Goal: Task Accomplishment & Management: Manage account settings

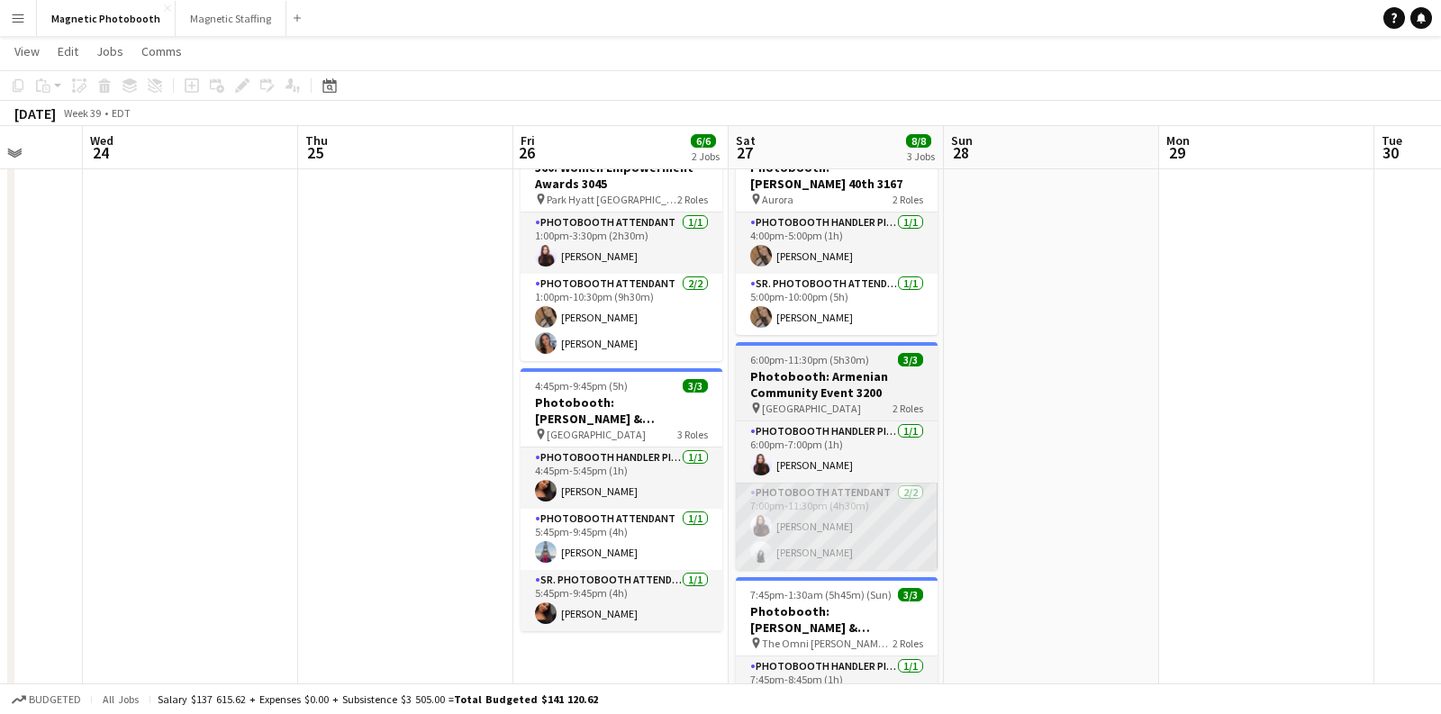
scroll to position [69, 0]
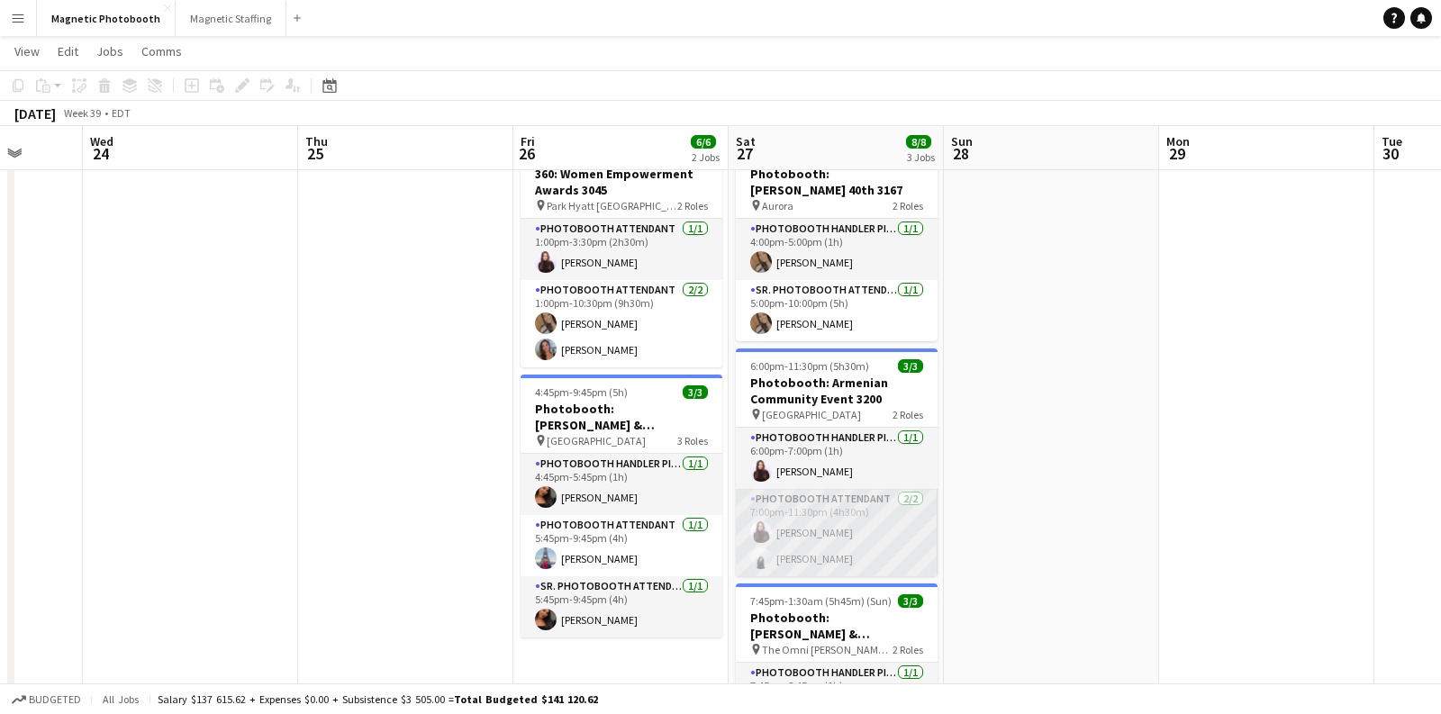
click at [837, 515] on app-card-role "Photobooth Attendant [DATE] 7:00pm-11:30pm (4h30m) [PERSON_NAME] [PERSON_NAME]" at bounding box center [837, 532] width 202 height 87
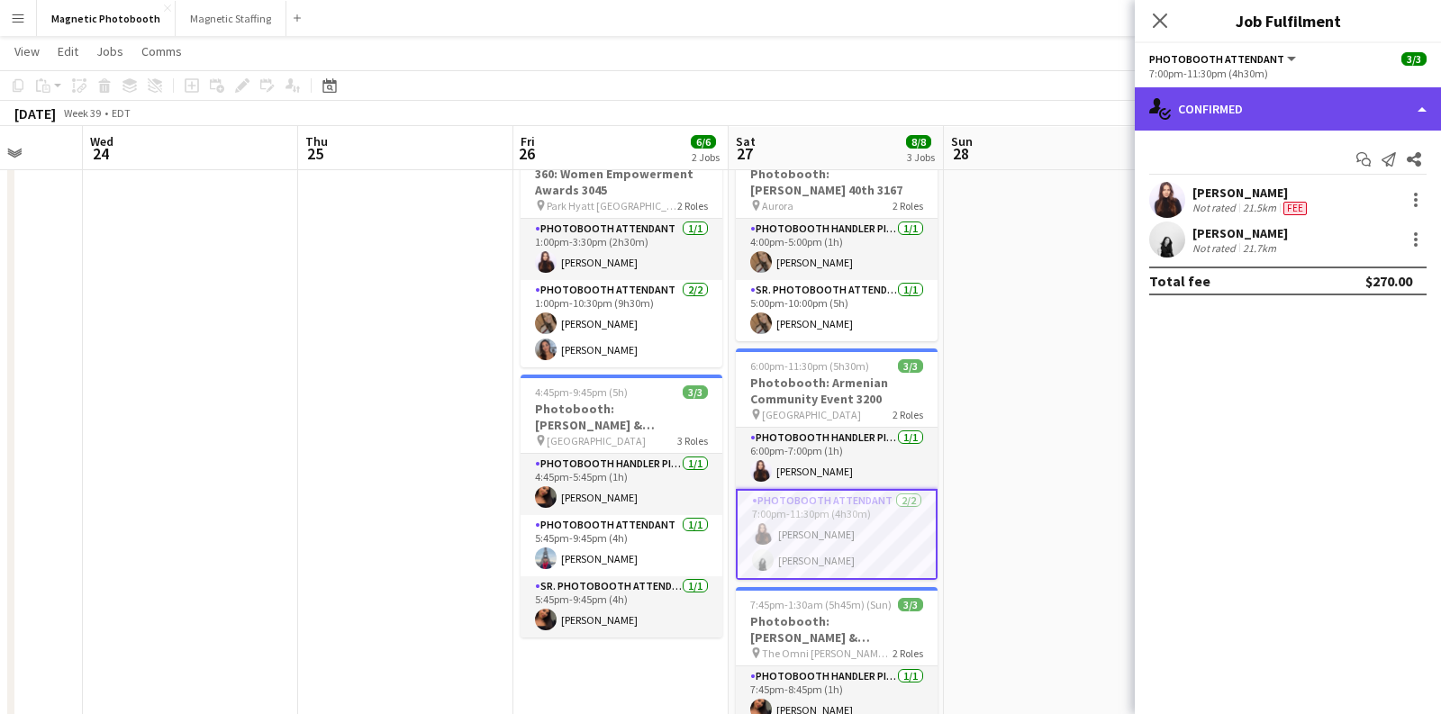
click at [1250, 123] on div "single-neutral-actions-check-2 Confirmed" at bounding box center [1288, 108] width 306 height 43
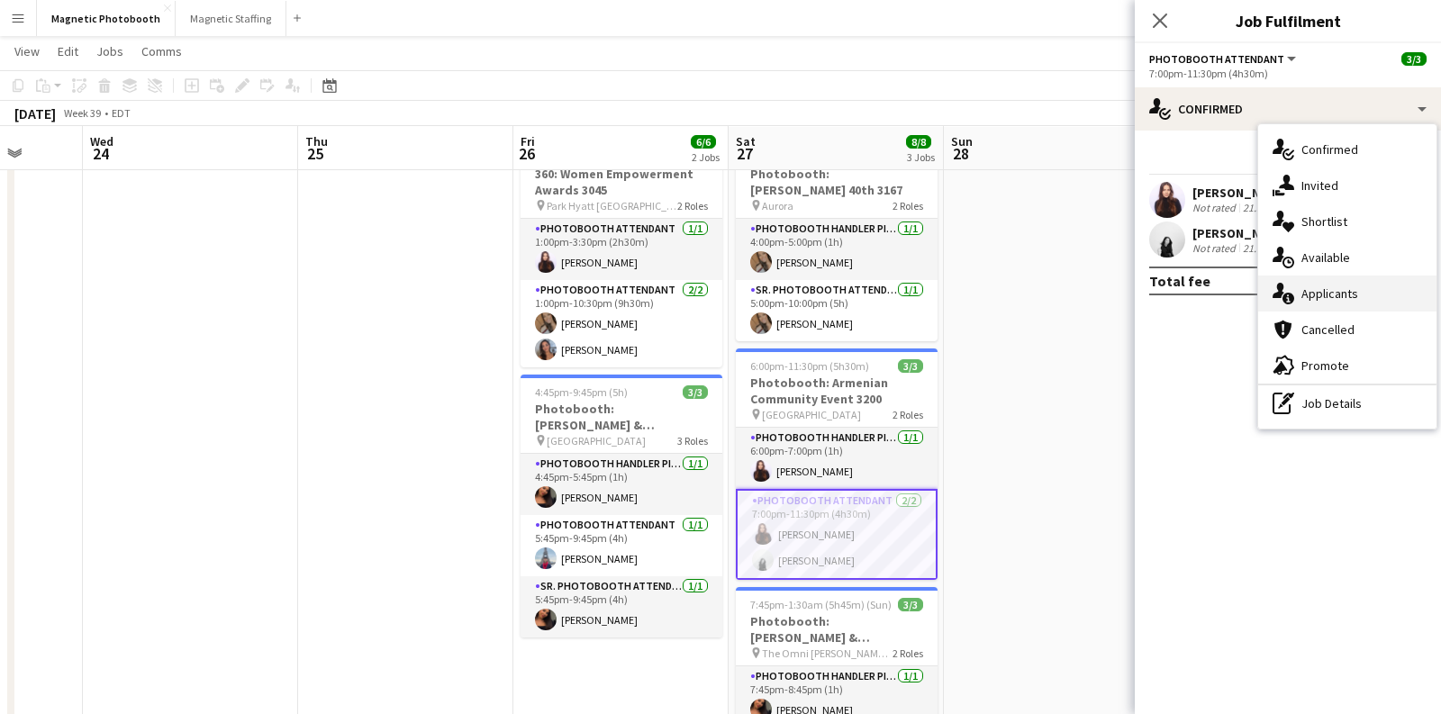
click at [1301, 299] on span "Applicants" at bounding box center [1329, 293] width 57 height 16
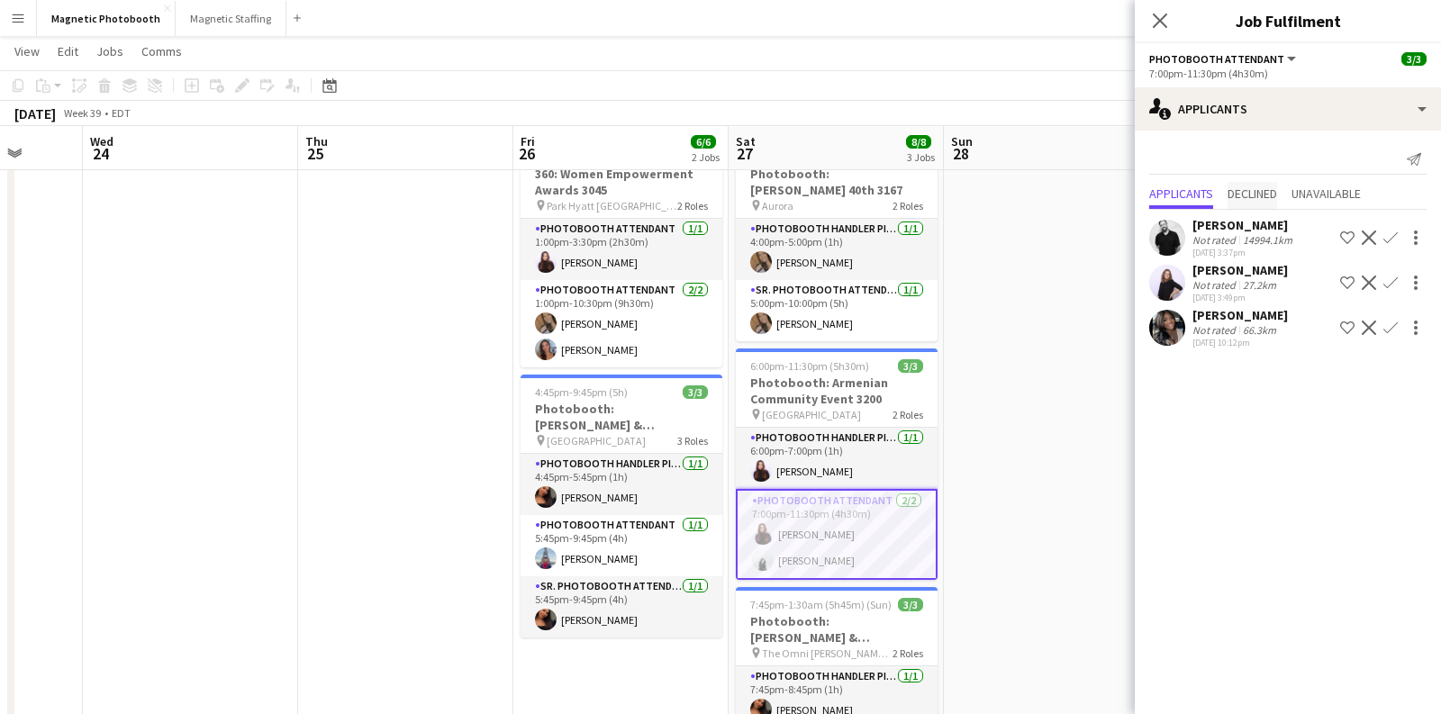
click at [1240, 200] on span "Declined" at bounding box center [1252, 195] width 50 height 27
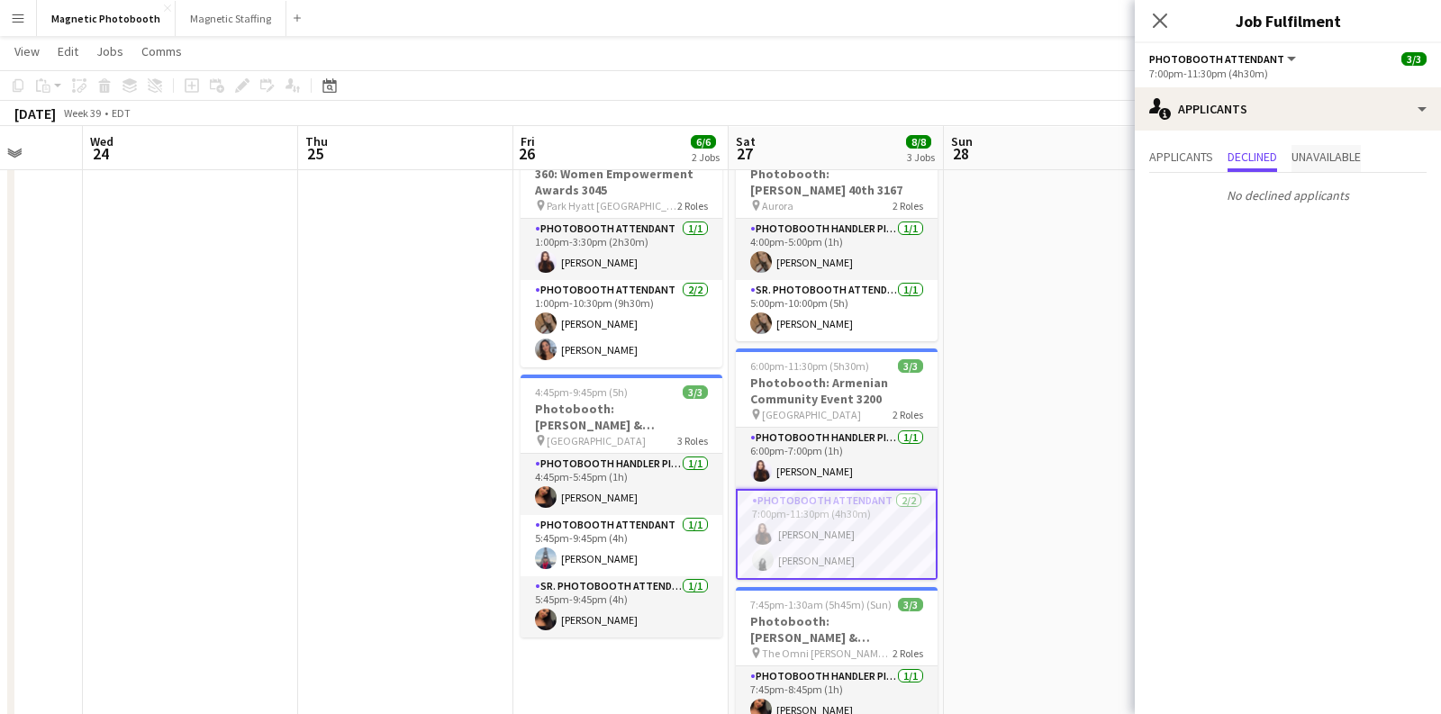
click at [1319, 192] on p "No declined applicants" at bounding box center [1288, 195] width 306 height 31
click at [1338, 150] on span "Unavailable" at bounding box center [1325, 156] width 69 height 13
click at [1186, 153] on span "Applicants" at bounding box center [1181, 156] width 64 height 13
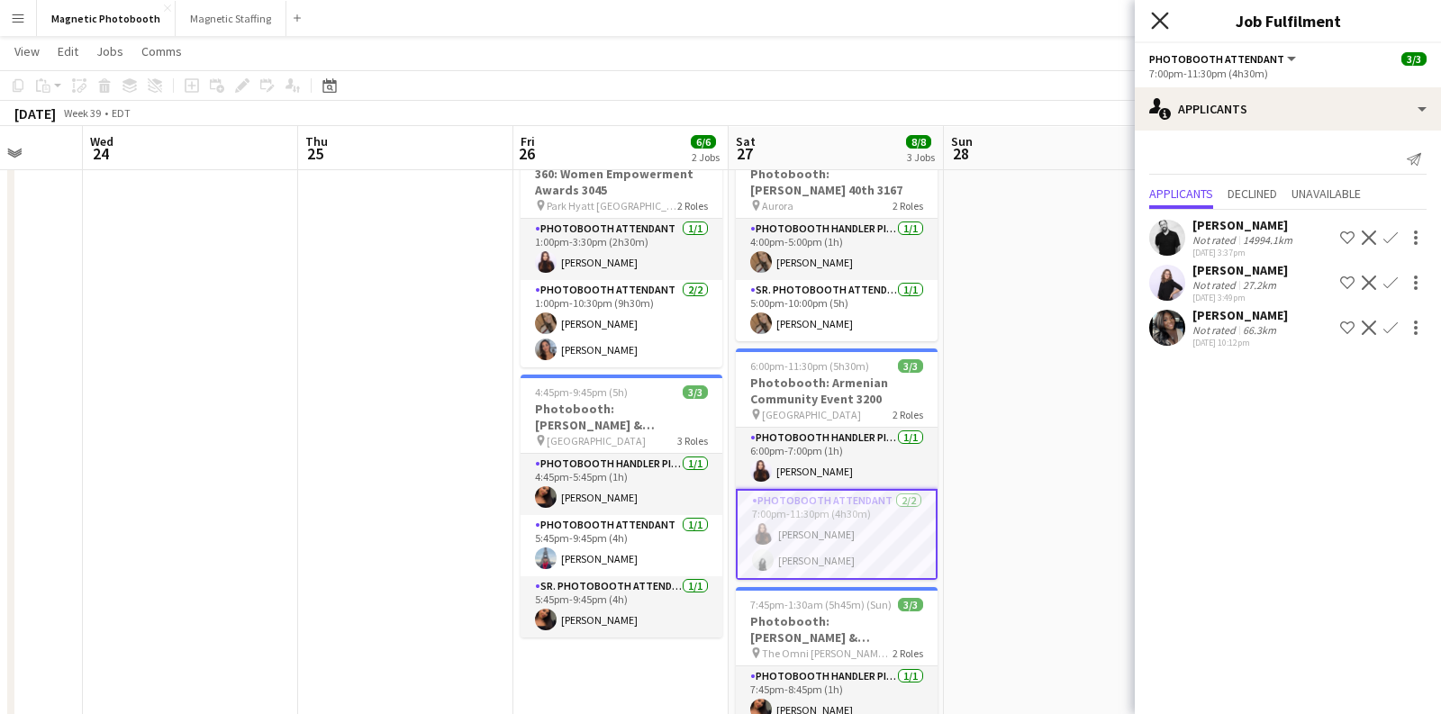
click at [1154, 15] on icon at bounding box center [1159, 20] width 17 height 17
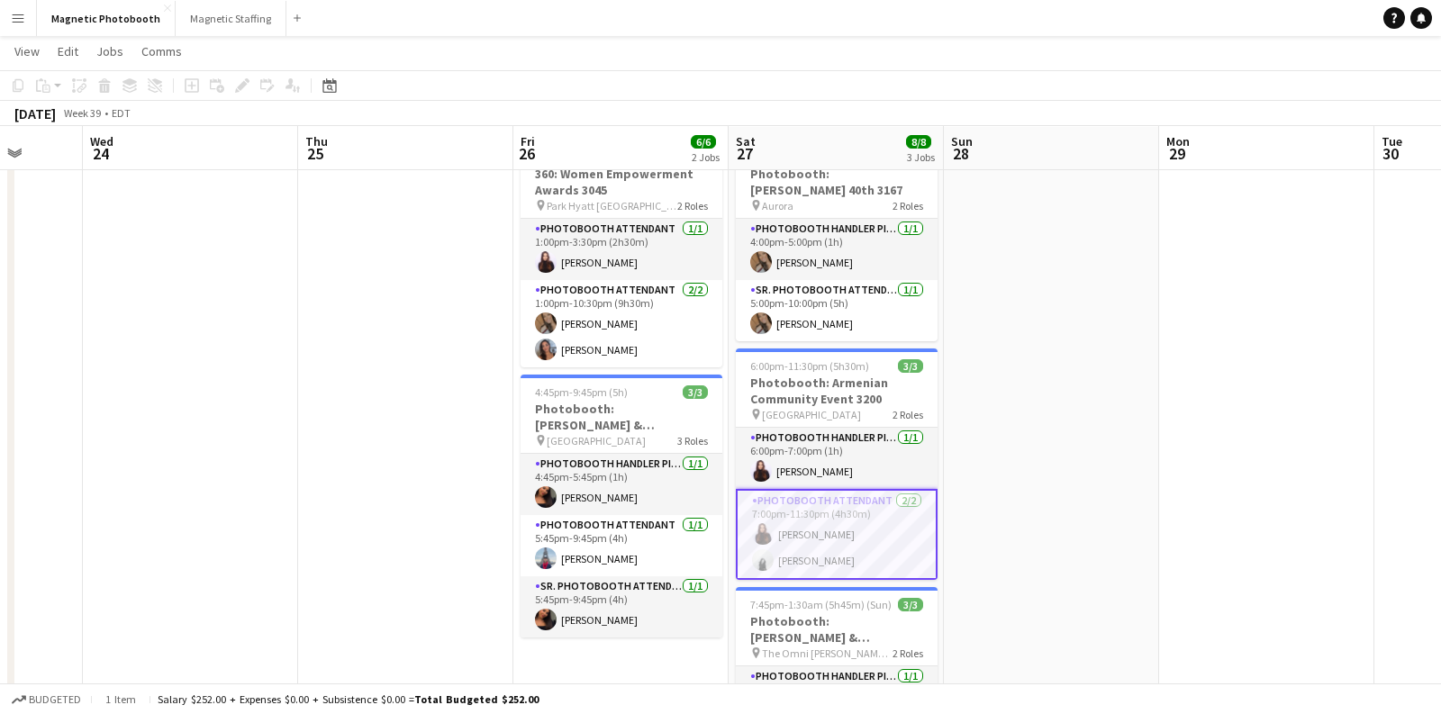
click at [1027, 311] on app-date-cell at bounding box center [1051, 491] width 215 height 719
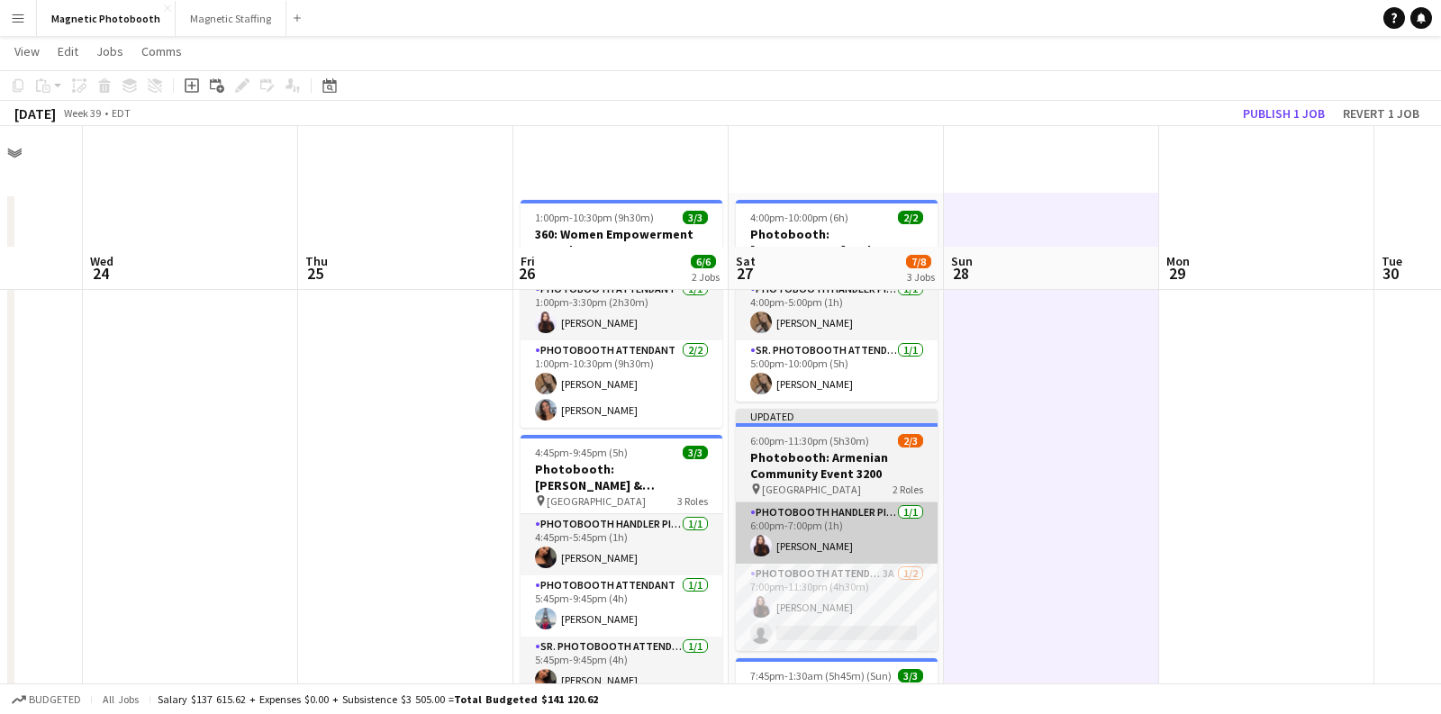
scroll to position [237, 0]
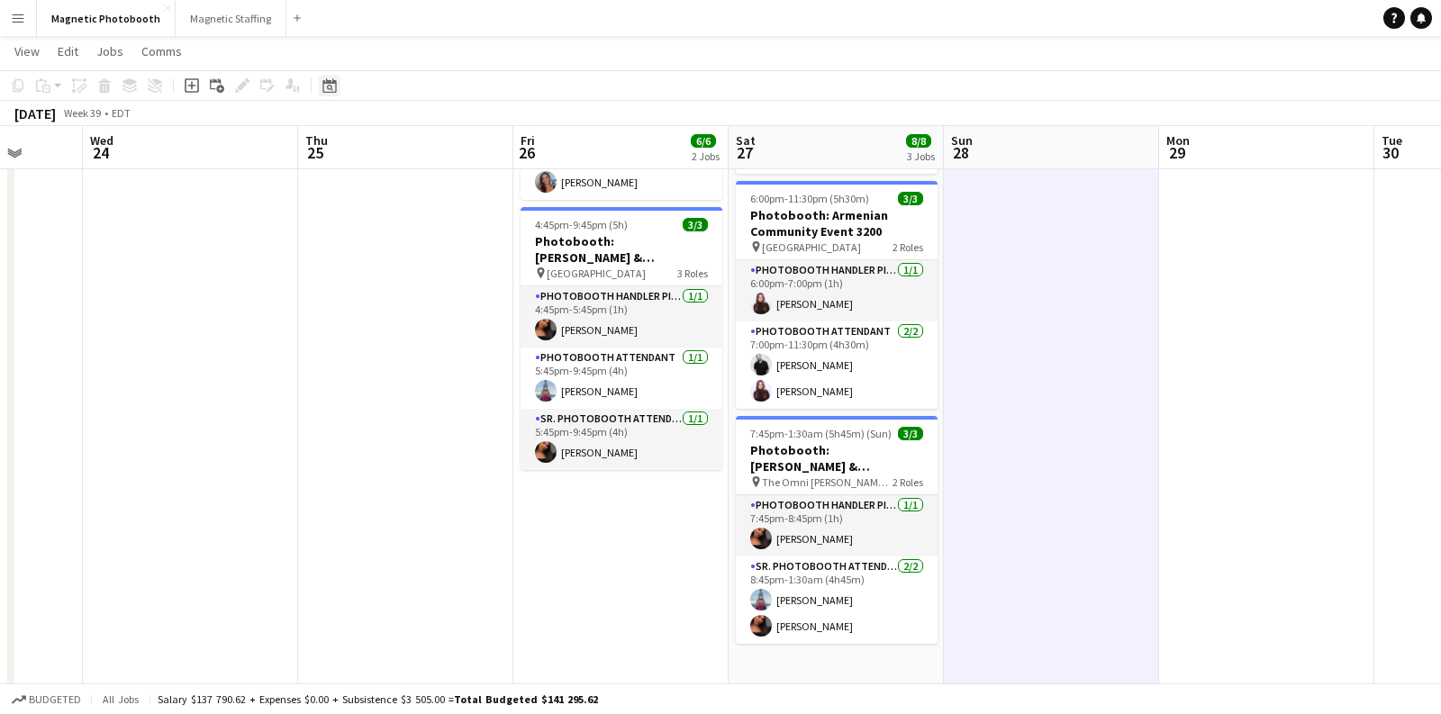
click at [330, 85] on icon "Date picker" at bounding box center [329, 85] width 14 height 14
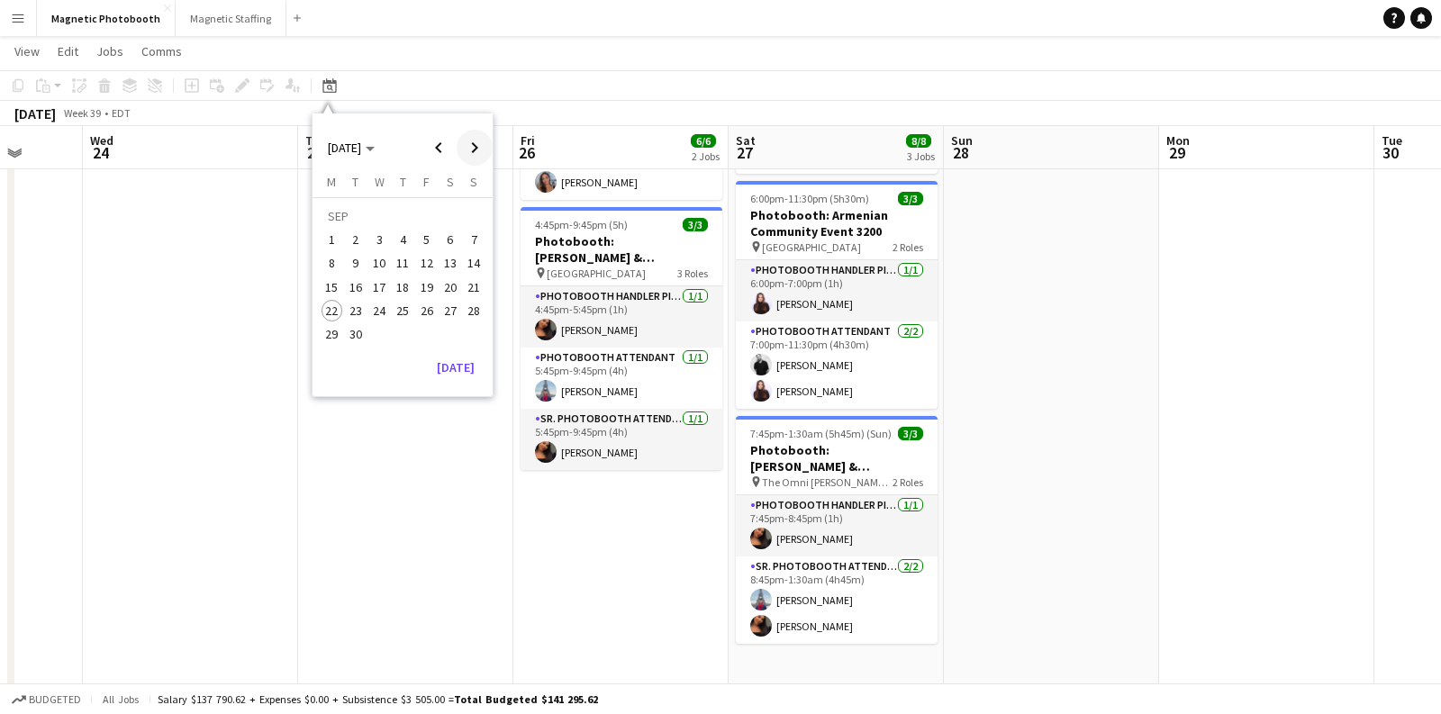
click at [475, 140] on span "Next month" at bounding box center [475, 148] width 36 height 36
click at [380, 255] on span "8" at bounding box center [379, 264] width 22 height 22
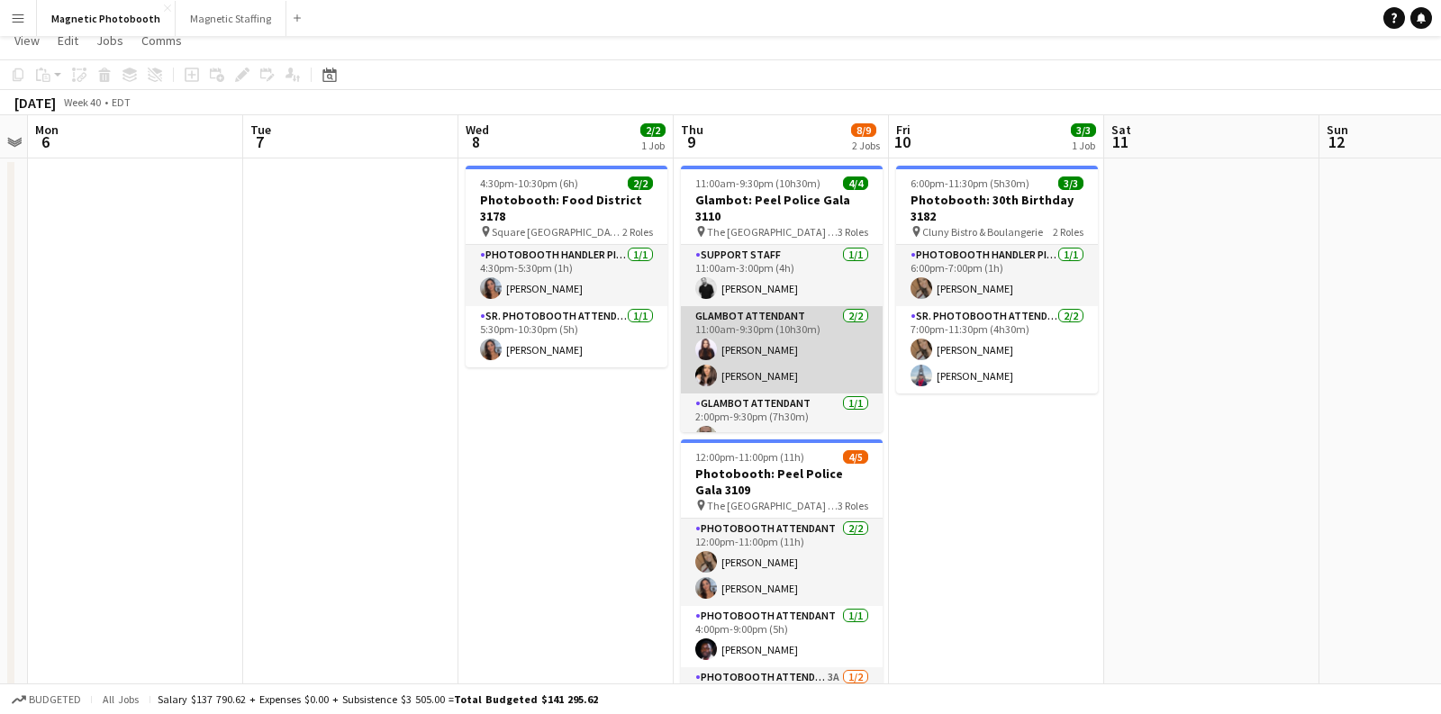
scroll to position [0, 0]
